Goal: Transaction & Acquisition: Purchase product/service

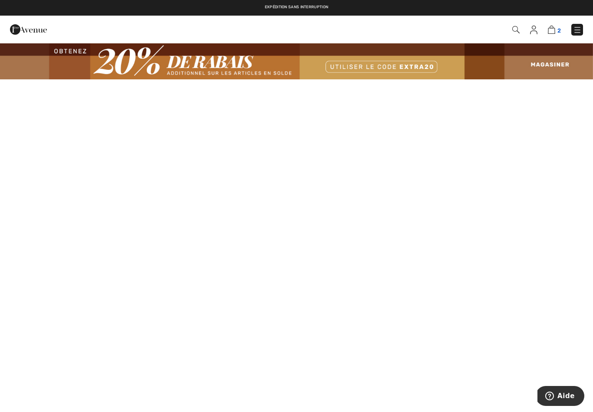
click at [559, 24] on link "2" at bounding box center [553, 29] width 13 height 10
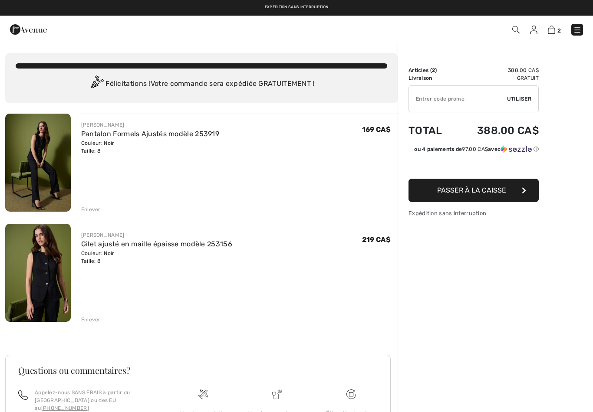
click at [471, 102] on input "TEXT" at bounding box center [458, 99] width 98 height 26
click at [526, 97] on span "Utiliser" at bounding box center [519, 99] width 24 height 8
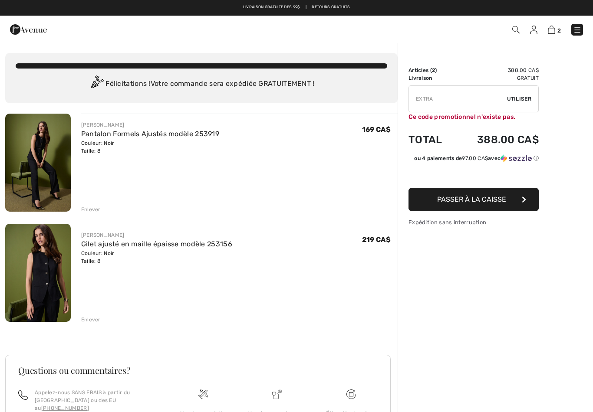
click at [472, 100] on input "TEXT" at bounding box center [458, 99] width 98 height 26
type input "EXTRA20"
click at [518, 99] on span "Utiliser" at bounding box center [519, 99] width 24 height 8
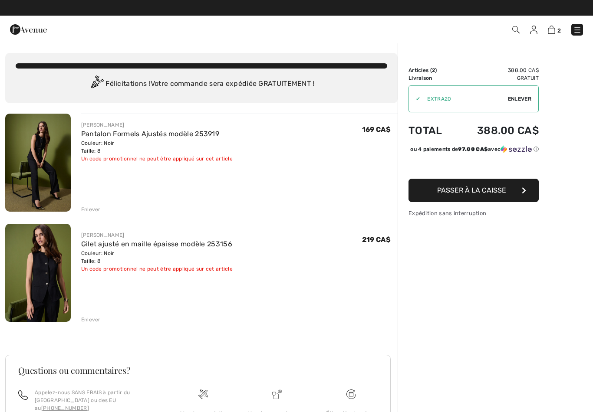
click at [508, 201] on button "Passer à la caisse" at bounding box center [473, 190] width 130 height 23
